Goal: Task Accomplishment & Management: Use online tool/utility

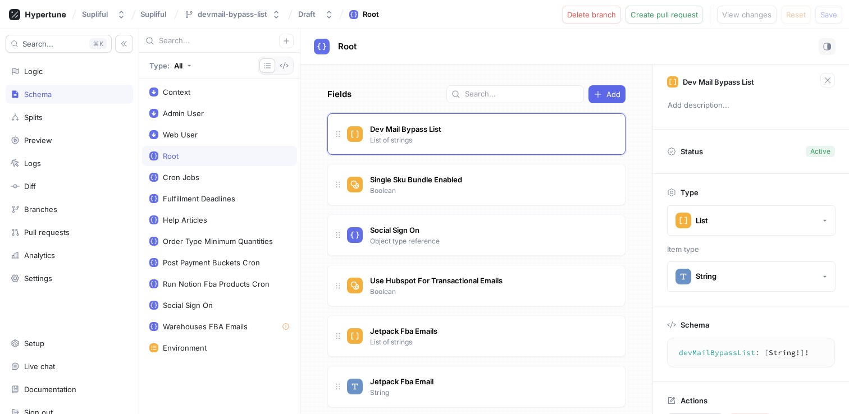
click at [639, 40] on div "Root" at bounding box center [575, 46] width 522 height 17
click at [683, 17] on span "Create pull request" at bounding box center [664, 14] width 67 height 7
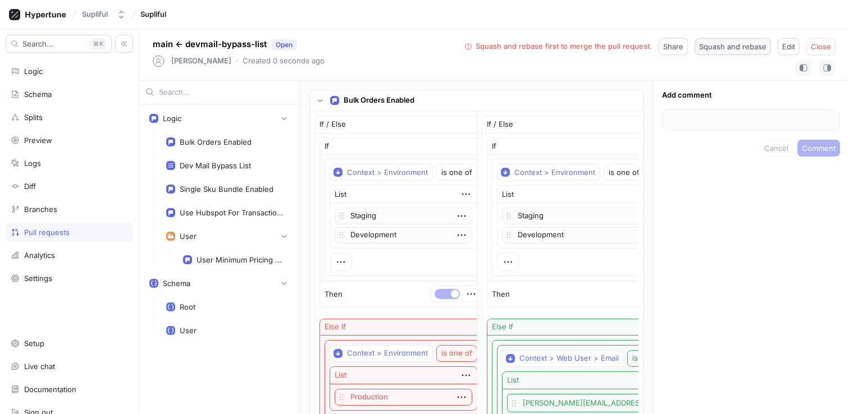
click at [742, 47] on span "Squash and rebase" at bounding box center [732, 46] width 67 height 7
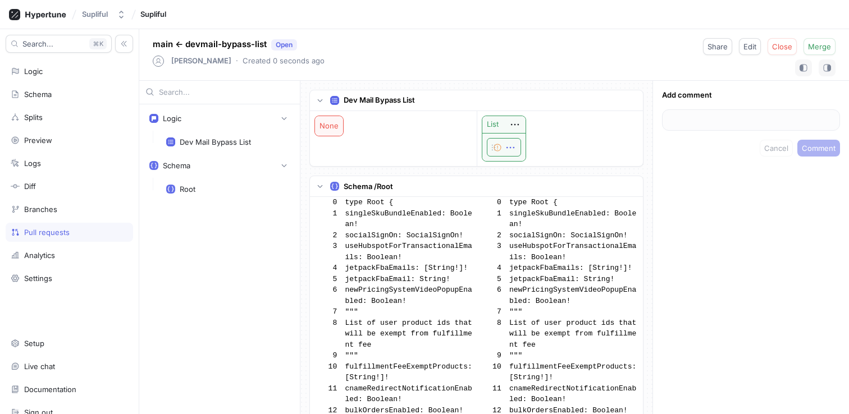
click at [509, 148] on icon "button" at bounding box center [510, 147] width 12 height 12
click at [62, 70] on div "Logic" at bounding box center [69, 71] width 117 height 9
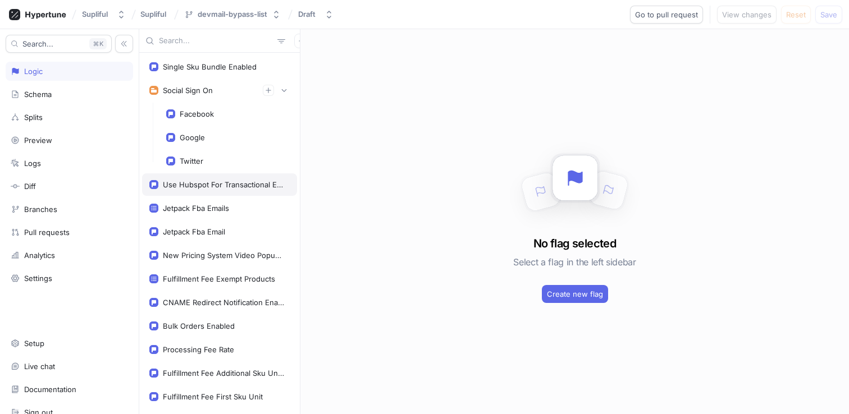
scroll to position [997, 0]
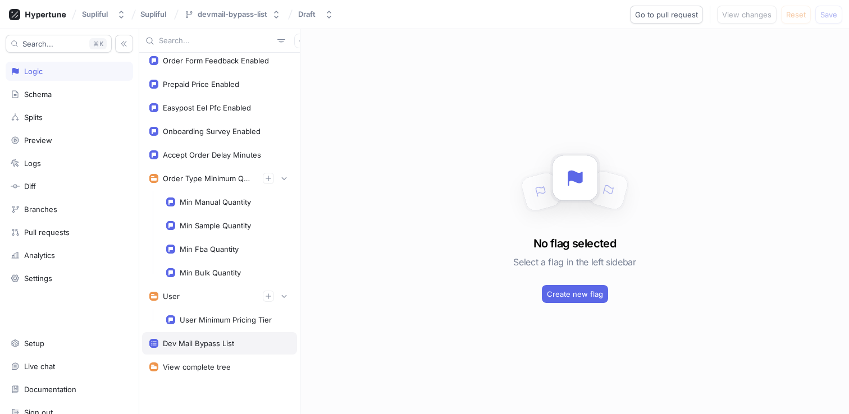
click at [215, 339] on div "Dev Mail Bypass List" at bounding box center [198, 343] width 71 height 9
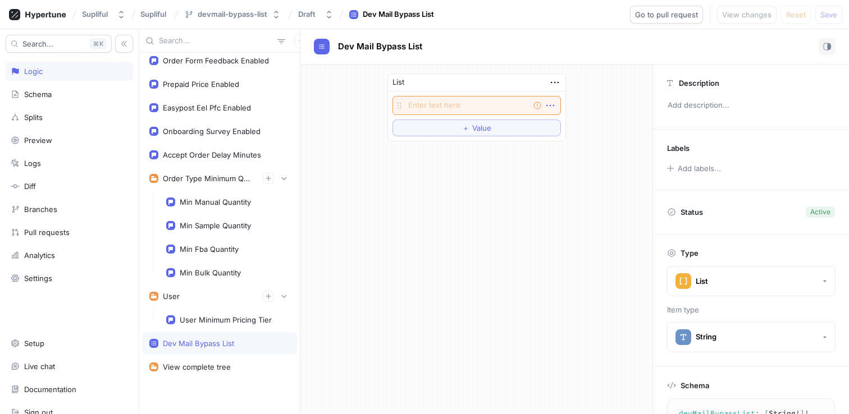
click at [553, 109] on icon "button" at bounding box center [550, 105] width 12 height 12
click at [556, 84] on div "List Empty string To pick up a draggable item, press the space bar. While dragg…" at bounding box center [476, 108] width 179 height 68
click at [556, 84] on icon "button" at bounding box center [555, 82] width 12 height 12
click at [495, 97] on div "List Empty string To pick up a draggable item, press the space bar. While dragg…" at bounding box center [476, 108] width 179 height 68
click at [494, 98] on textarea at bounding box center [476, 105] width 168 height 19
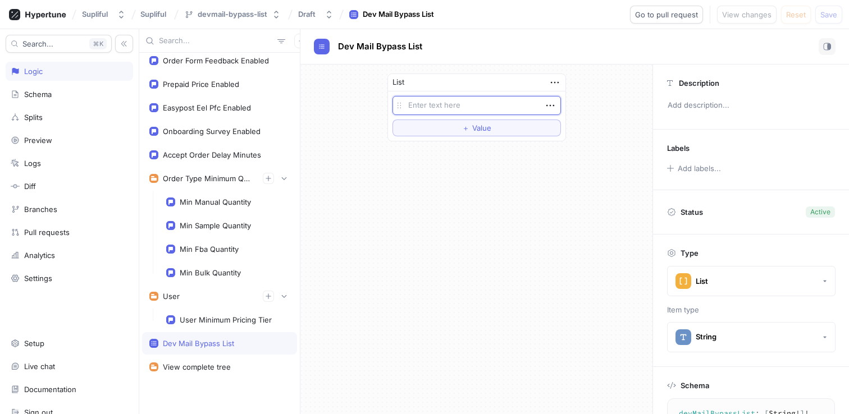
click at [488, 102] on textarea at bounding box center [476, 105] width 168 height 19
type textarea "x"
type textarea "r"
type textarea "x"
type textarea "ru"
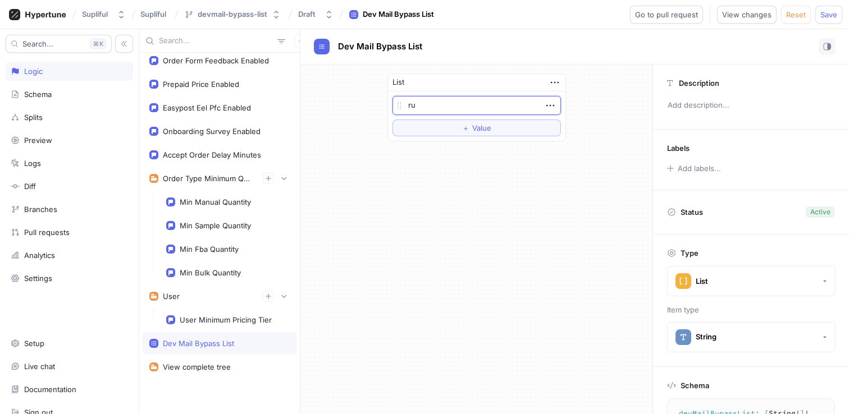
type textarea "x"
type textarea "[PERSON_NAME]"
type textarea "x"
type textarea "rudo"
type textarea "x"
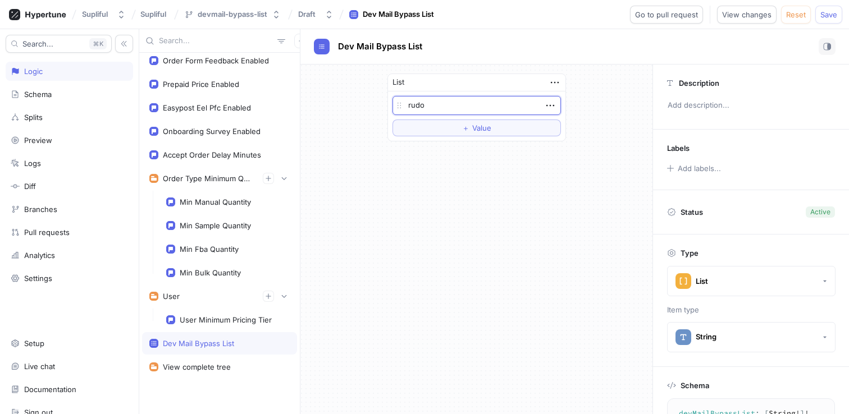
type textarea "rudol"
type textarea "x"
type textarea "[PERSON_NAME]"
type textarea "x"
type textarea "rudolfs"
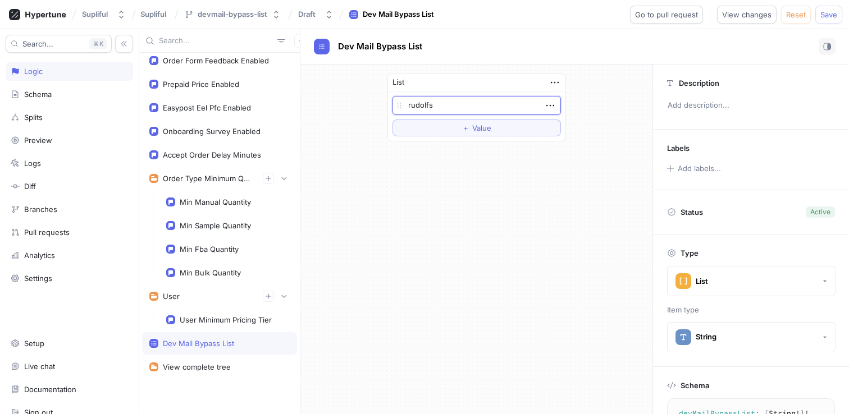
type textarea "x"
type textarea "[PERSON_NAME]@"
type textarea "x"
type textarea "[PERSON_NAME]"
type textarea "x"
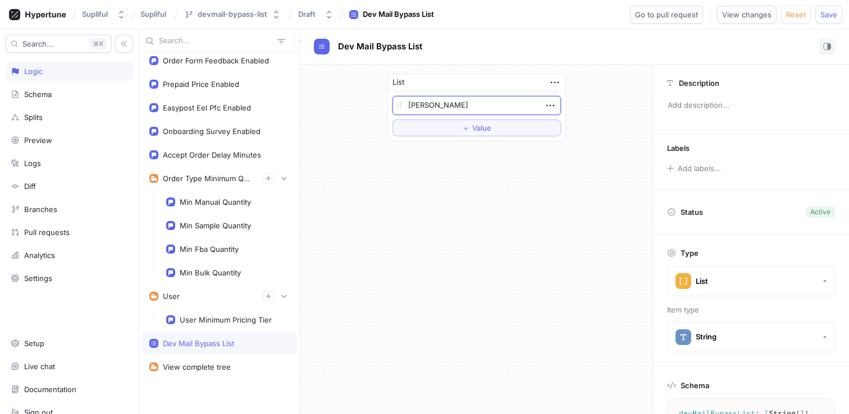
type textarea "[PERSON_NAME]"
type textarea "x"
type textarea "[PERSON_NAME]"
type textarea "x"
type textarea "[PERSON_NAME]"
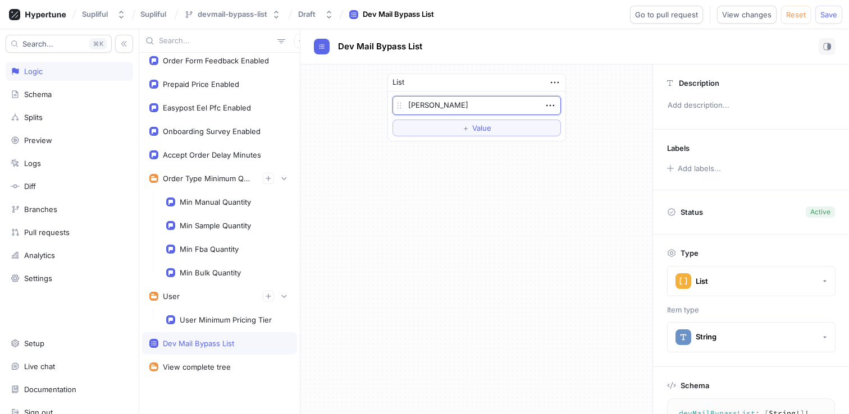
type textarea "x"
type textarea "[PERSON_NAME]"
type textarea "x"
type textarea "[PERSON_NAME]"
type textarea "x"
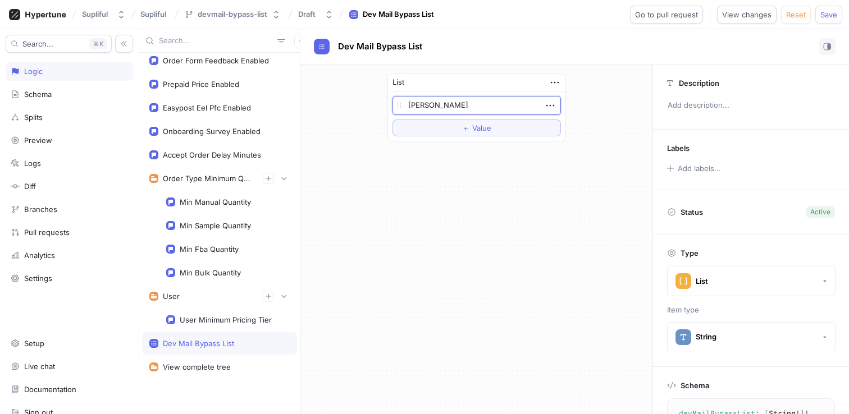
type textarea "[PERSON_NAME]"
type textarea "x"
type textarea "[PERSON_NAME]"
type textarea "x"
type textarea "[PERSON_NAME]."
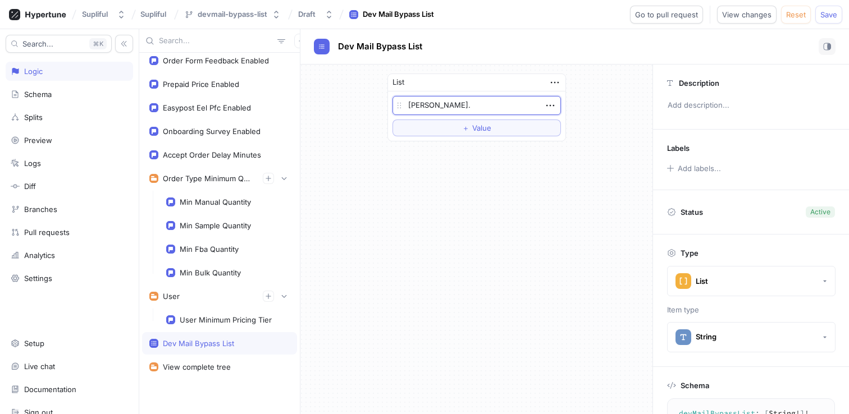
type textarea "x"
type textarea "[PERSON_NAME]"
type textarea "x"
type textarea "[PERSON_NAME][EMAIL_ADDRESS][DOMAIN_NAME]"
type textarea "x"
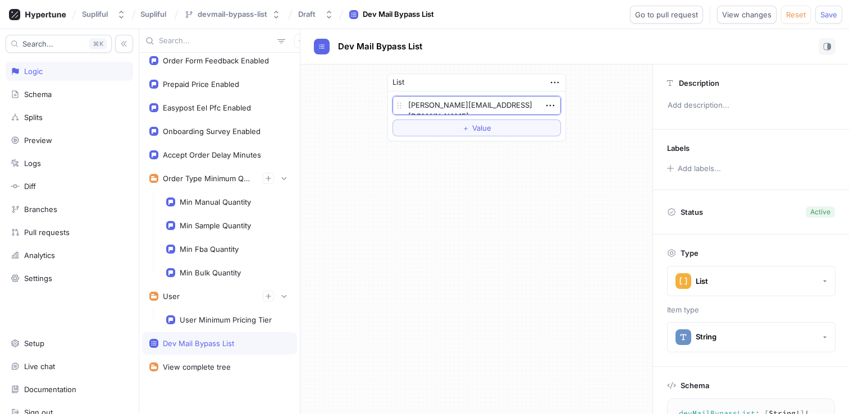
type textarea "[PERSON_NAME][EMAIL_ADDRESS][DOMAIN_NAME]"
type textarea "x"
type textarea "[PERSON_NAME][EMAIL_ADDRESS][DOMAIN_NAME]"
click at [550, 176] on div "List [PERSON_NAME][EMAIL_ADDRESS][DOMAIN_NAME] To pick up a draggable item, pre…" at bounding box center [476, 240] width 352 height 350
click at [496, 104] on textarea "[PERSON_NAME][EMAIL_ADDRESS][DOMAIN_NAME]" at bounding box center [476, 105] width 168 height 19
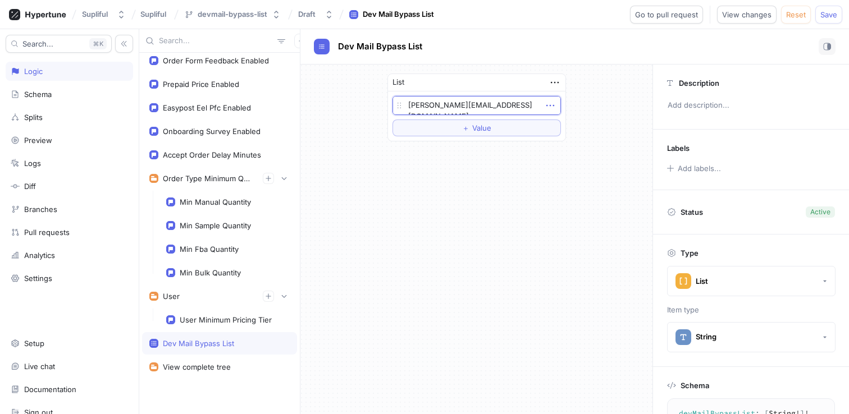
click at [548, 106] on icon "button" at bounding box center [550, 105] width 12 height 12
click at [591, 125] on div "Delete" at bounding box center [594, 126] width 95 height 19
click at [826, 20] on button "Save" at bounding box center [828, 15] width 27 height 18
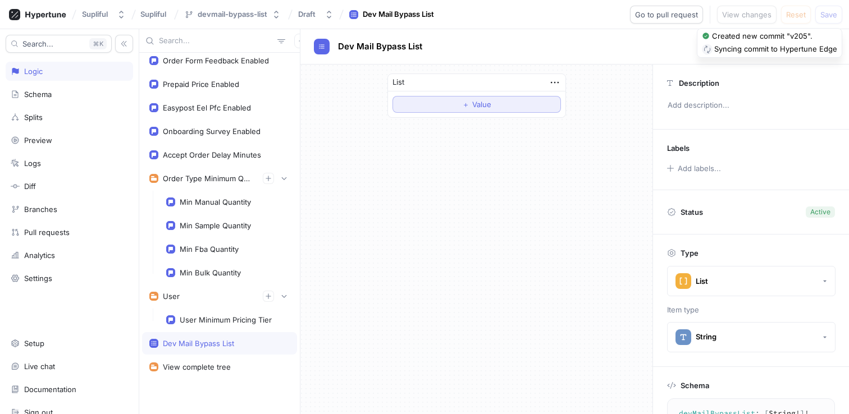
click at [481, 108] on span "Value" at bounding box center [481, 104] width 19 height 7
click at [551, 109] on icon "button" at bounding box center [550, 105] width 12 height 12
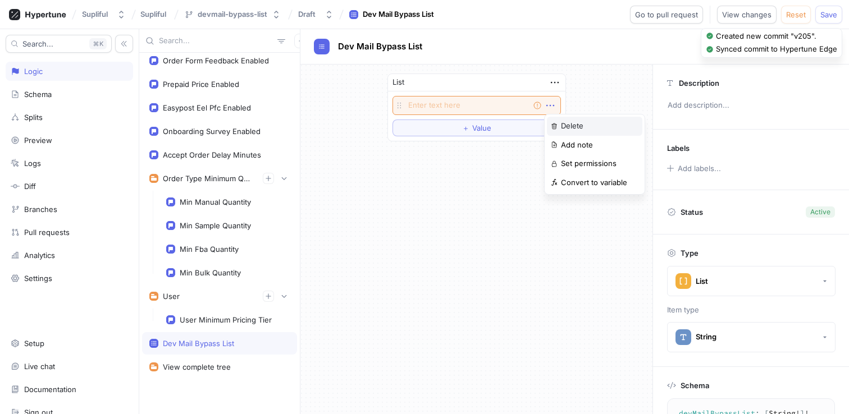
click at [561, 120] on div "Delete" at bounding box center [594, 126] width 95 height 19
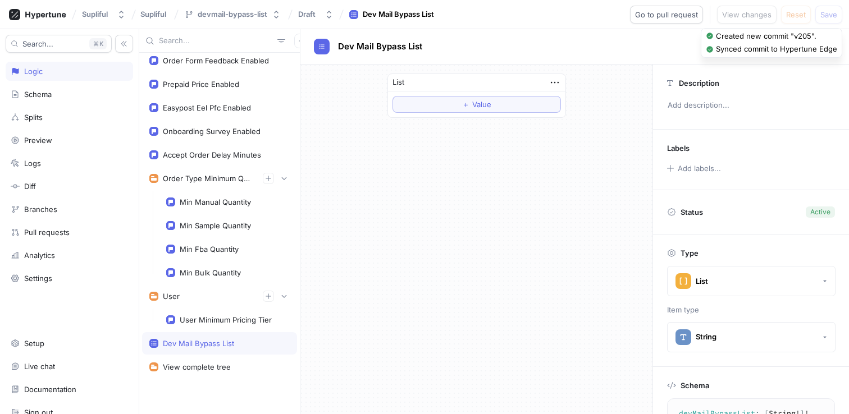
click at [545, 171] on div "List ＋ Value" at bounding box center [476, 240] width 352 height 350
click at [668, 15] on span "Go to pull request" at bounding box center [666, 14] width 63 height 7
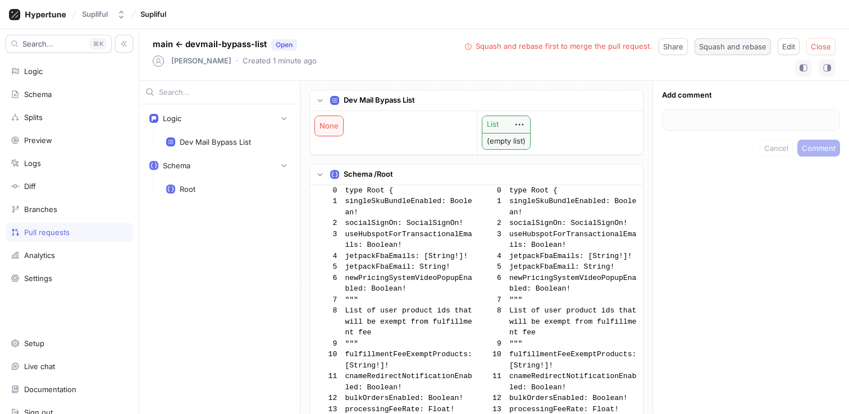
click at [728, 45] on span "Squash and rebase" at bounding box center [732, 46] width 67 height 7
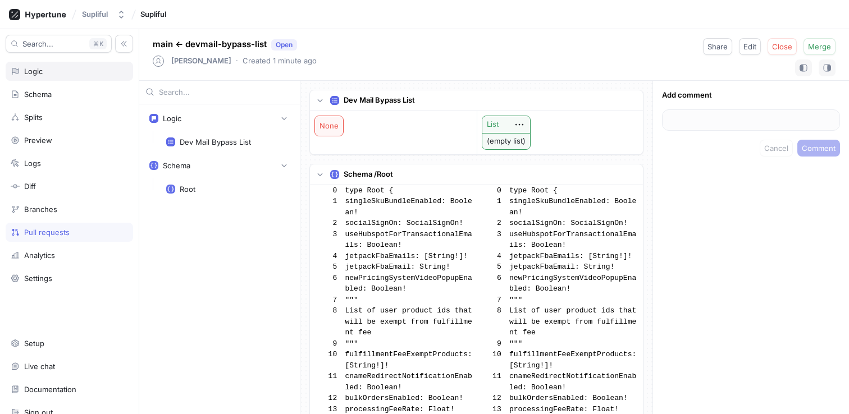
click at [69, 74] on div "Logic" at bounding box center [69, 71] width 117 height 9
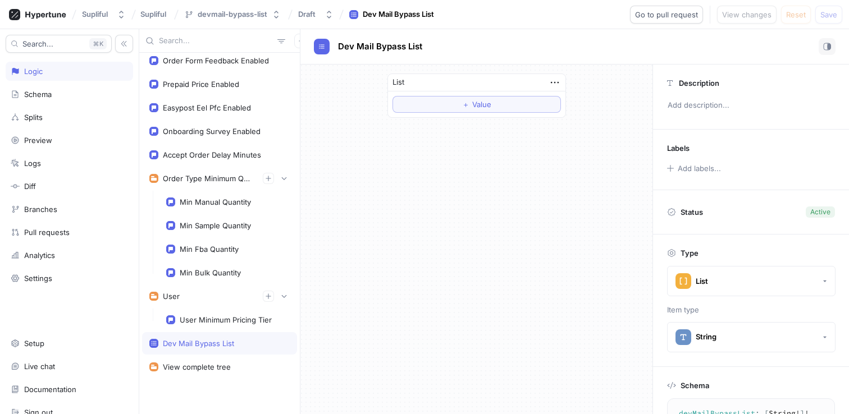
click at [222, 342] on div "Dev Mail Bypass List" at bounding box center [198, 343] width 71 height 9
click at [504, 111] on button "＋ Value" at bounding box center [476, 104] width 168 height 17
type textarea "x"
type textarea "[PERSON_NAME][EMAIL_ADDRESS][DOMAIN_NAME]"
type textarea "x"
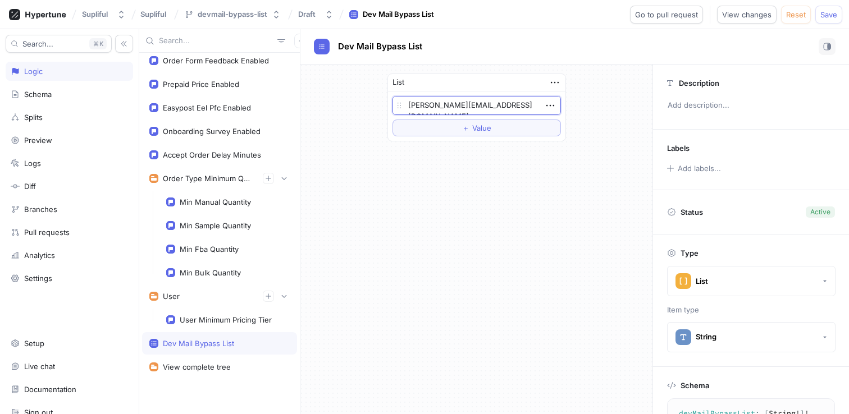
type textarea "[PERSON_NAME][EMAIL_ADDRESS][DOMAIN_NAME]"
click at [455, 298] on div "List [PERSON_NAME][EMAIL_ADDRESS][DOMAIN_NAME] To pick up a draggable item, pre…" at bounding box center [476, 240] width 352 height 350
click at [677, 20] on button "Go to pull request" at bounding box center [666, 15] width 73 height 18
type textarea "x"
